Goal: Information Seeking & Learning: Check status

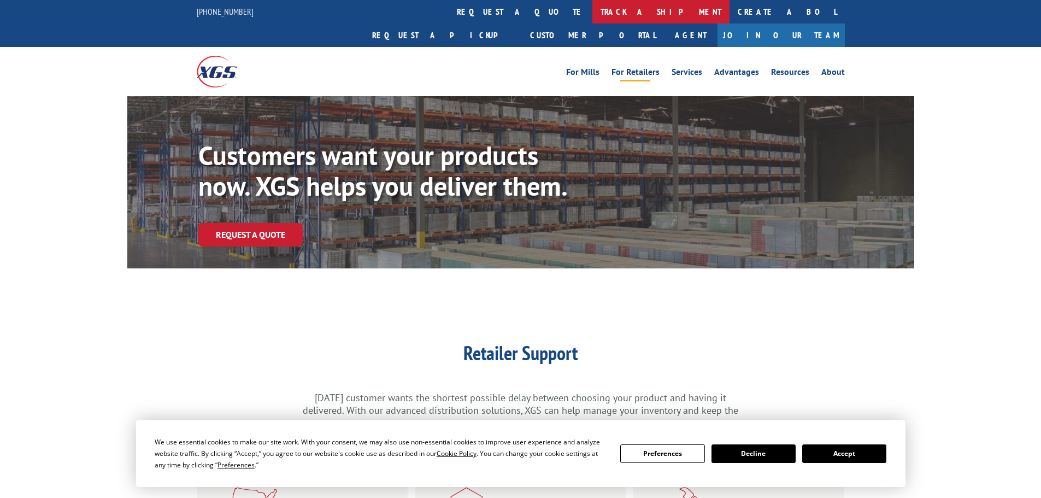
click at [592, 13] on link "track a shipment" at bounding box center [660, 12] width 137 height 24
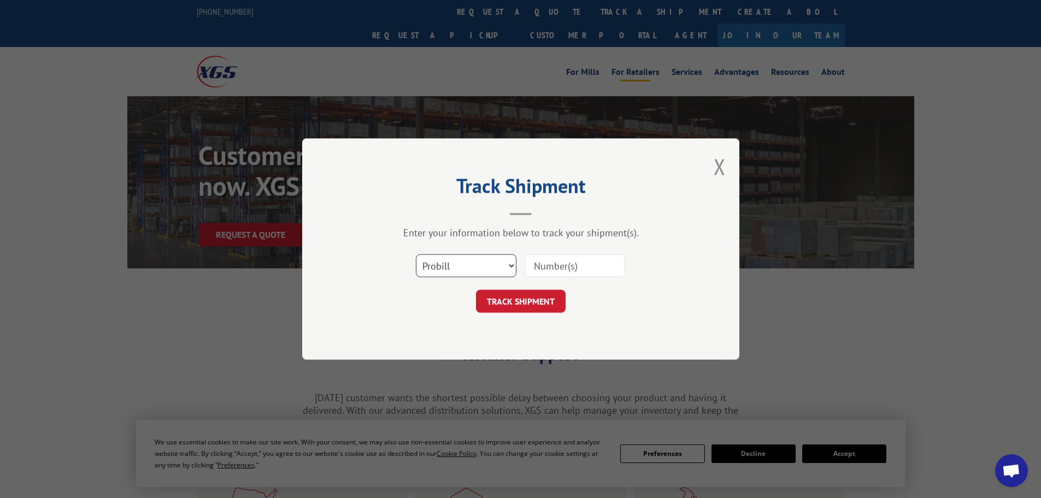
drag, startPoint x: 455, startPoint y: 261, endPoint x: 450, endPoint y: 272, distance: 11.5
click at [455, 264] on select "Select category... Probill BOL PO" at bounding box center [466, 265] width 101 height 23
select select "po"
click at [416, 254] on select "Select category... Probill BOL PO" at bounding box center [466, 265] width 101 height 23
click at [555, 267] on input at bounding box center [575, 265] width 101 height 23
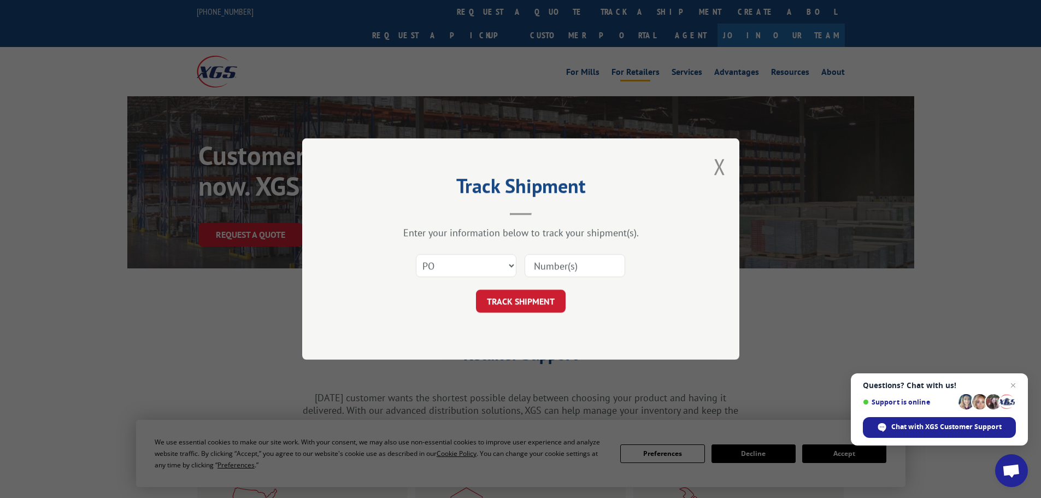
paste input "04529926"
type input "04529926"
drag, startPoint x: 515, startPoint y: 304, endPoint x: 522, endPoint y: 304, distance: 6.6
click at [517, 304] on button "TRACK SHIPMENT" at bounding box center [521, 301] width 90 height 23
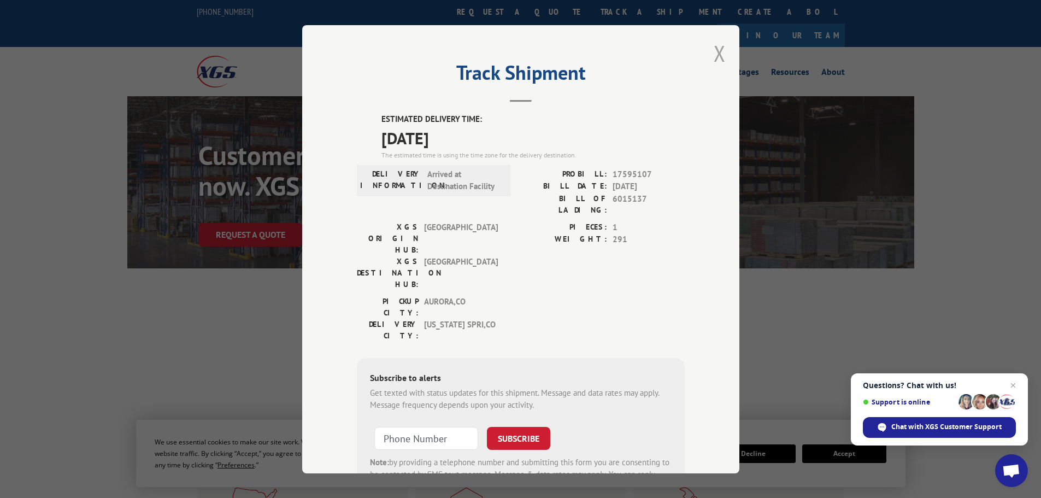
click at [714, 56] on button "Close modal" at bounding box center [720, 53] width 12 height 29
